Goal: Transaction & Acquisition: Subscribe to service/newsletter

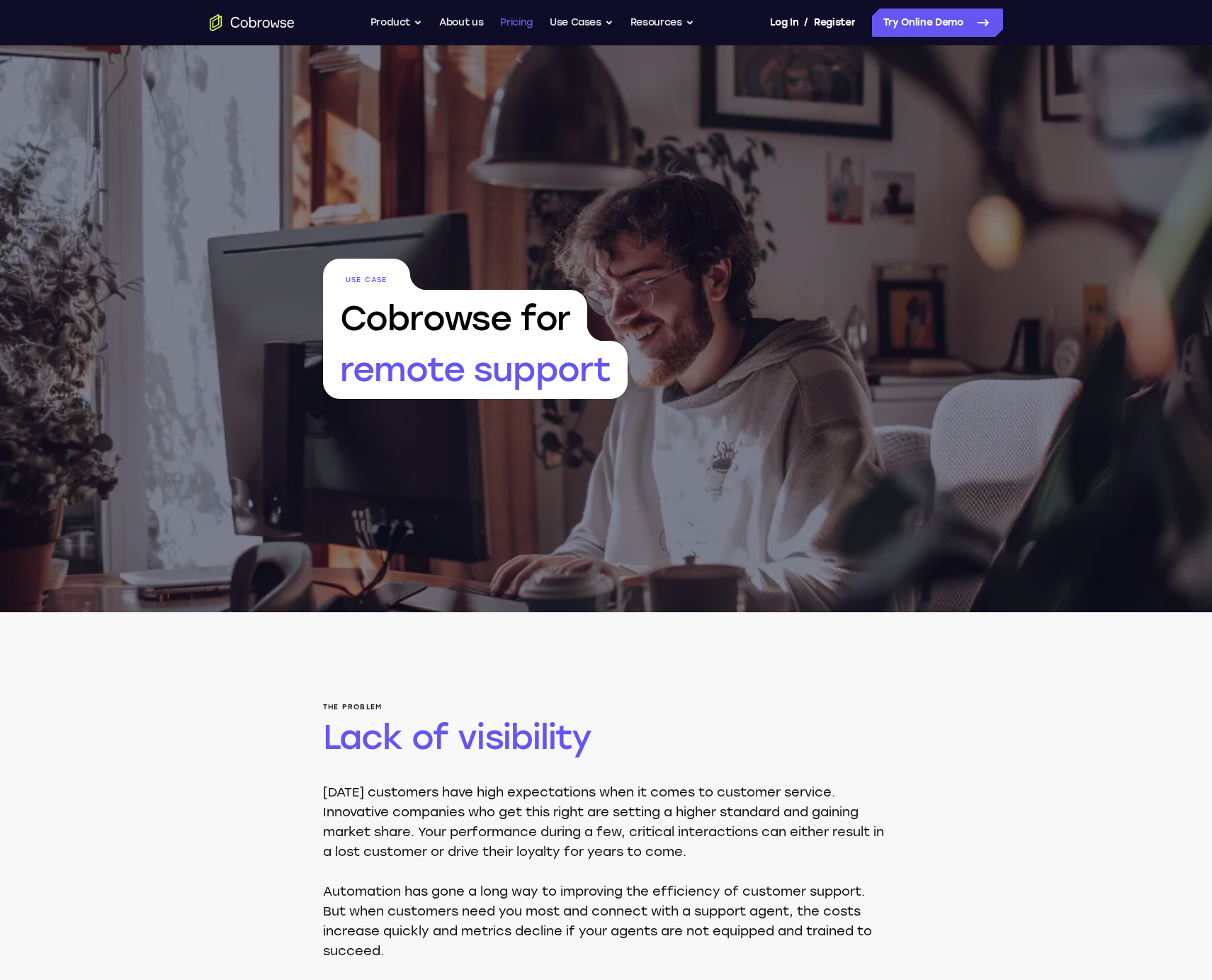
click at [514, 21] on link "Pricing" at bounding box center [516, 22] width 33 height 28
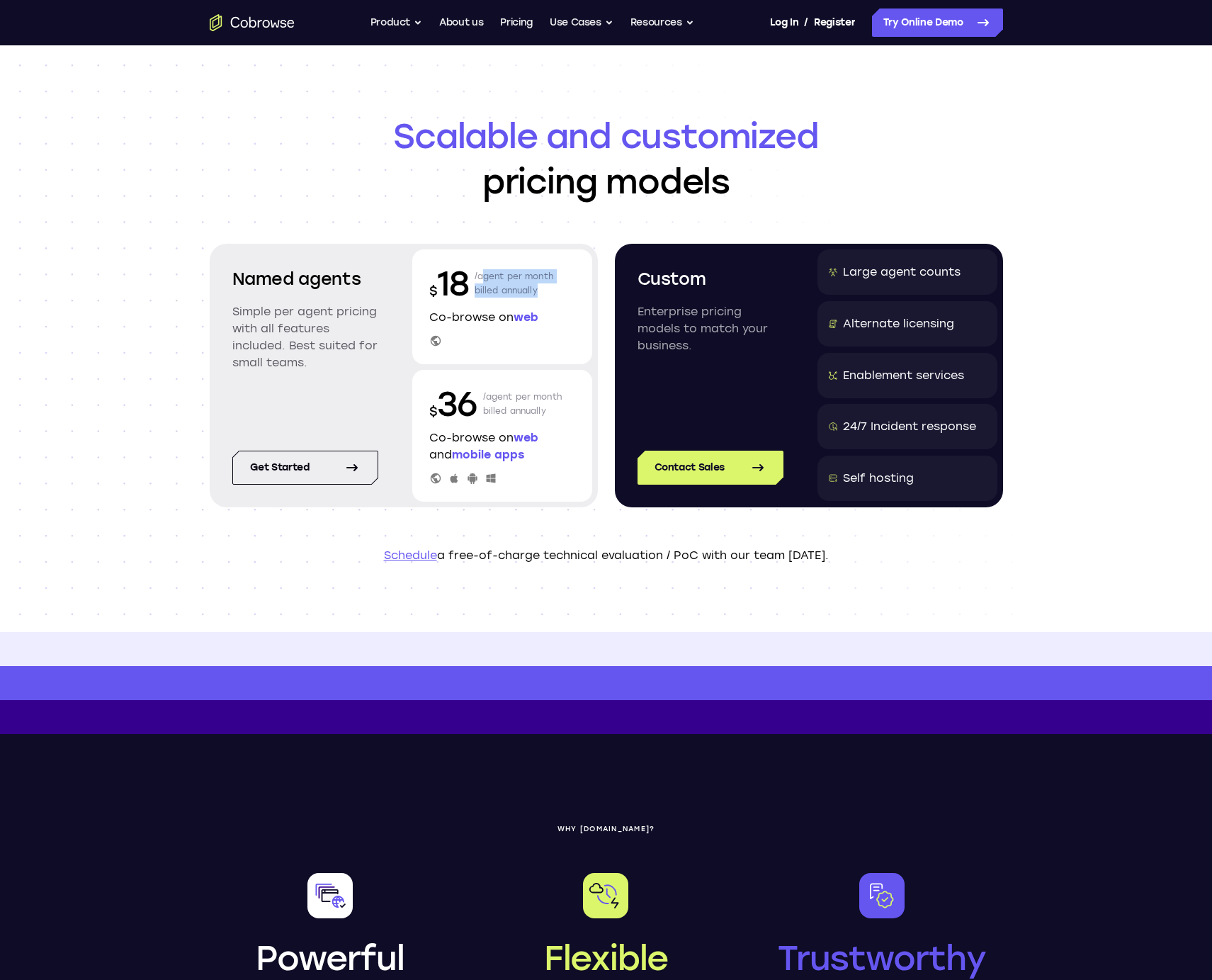
drag, startPoint x: 476, startPoint y: 273, endPoint x: 582, endPoint y: 287, distance: 106.9
click at [582, 287] on div "$ 18 /agent per month billed annually Co-browse on web" at bounding box center [502, 306] width 180 height 115
